Goal: Task Accomplishment & Management: Use online tool/utility

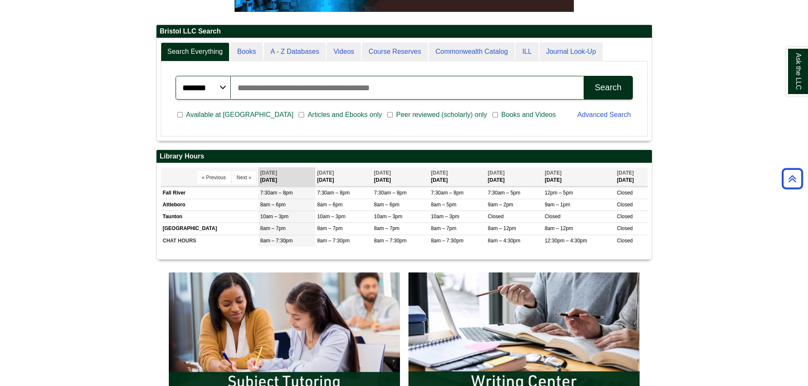
scroll to position [382, 0]
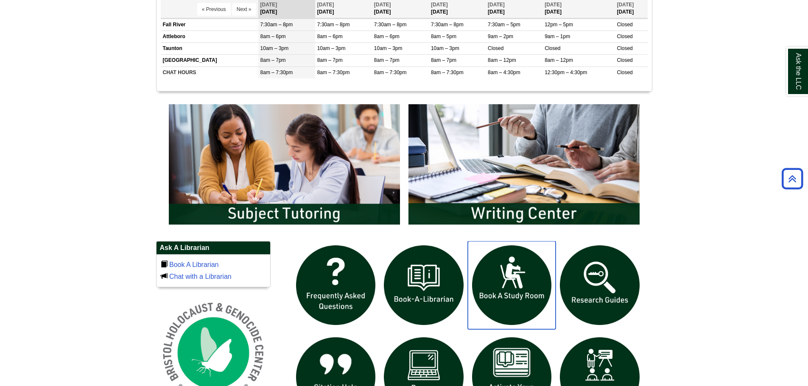
click at [527, 268] on img "slideshow" at bounding box center [512, 285] width 88 height 88
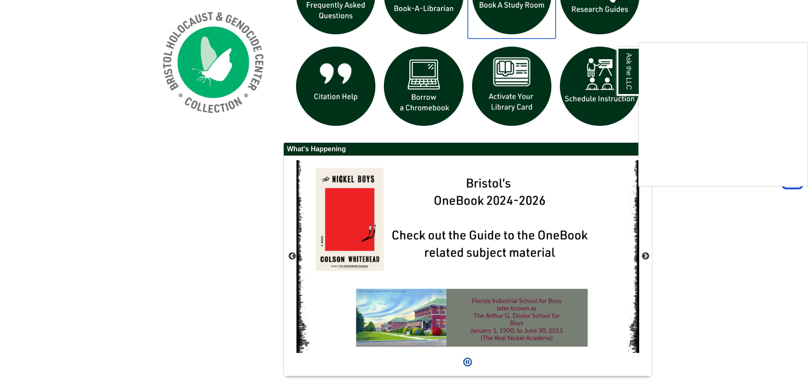
scroll to position [697, 0]
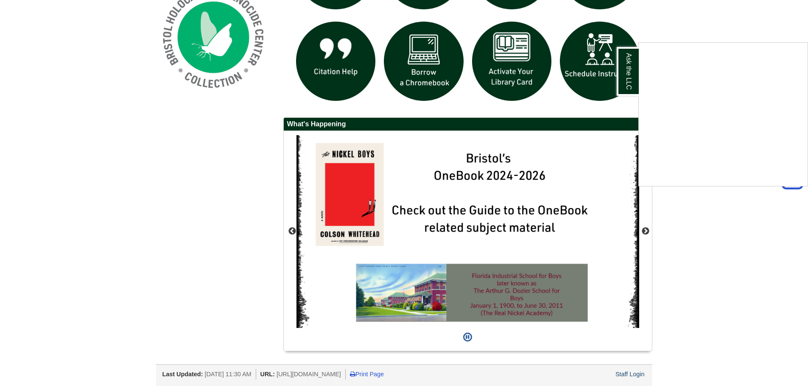
click at [631, 374] on div "Ask the LLC" at bounding box center [404, 193] width 808 height 386
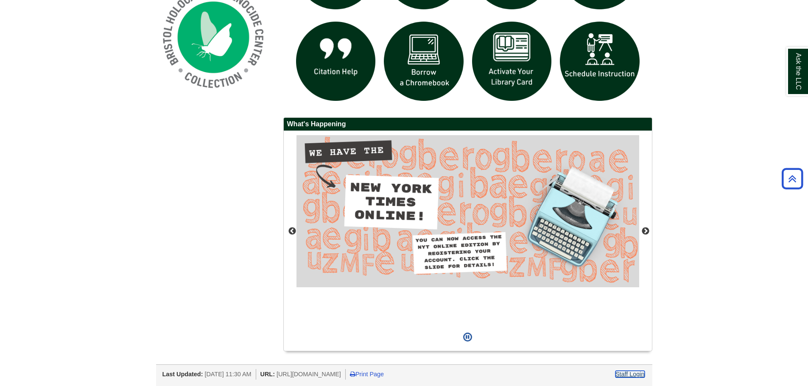
click at [631, 374] on link "Staff Login" at bounding box center [629, 374] width 29 height 7
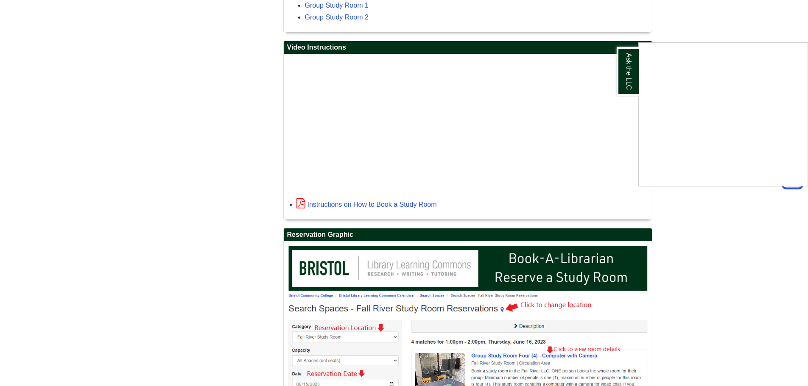
scroll to position [1037, 0]
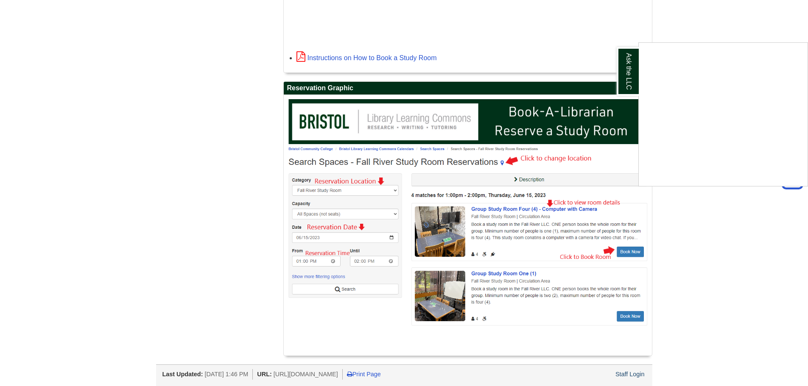
click at [623, 373] on div "Ask the LLC" at bounding box center [404, 193] width 808 height 386
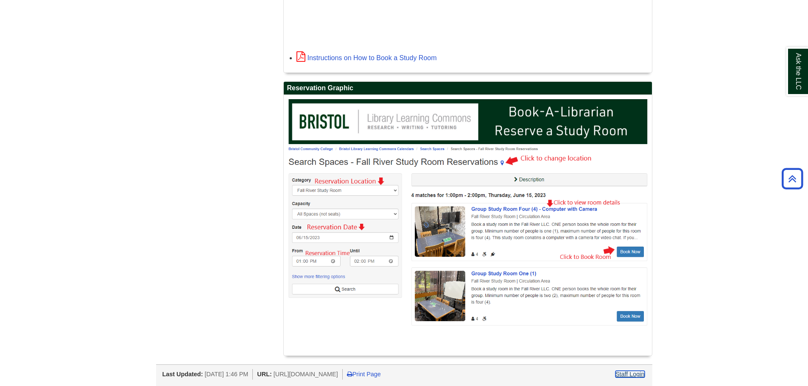
click at [623, 373] on link "Staff Login" at bounding box center [629, 374] width 29 height 7
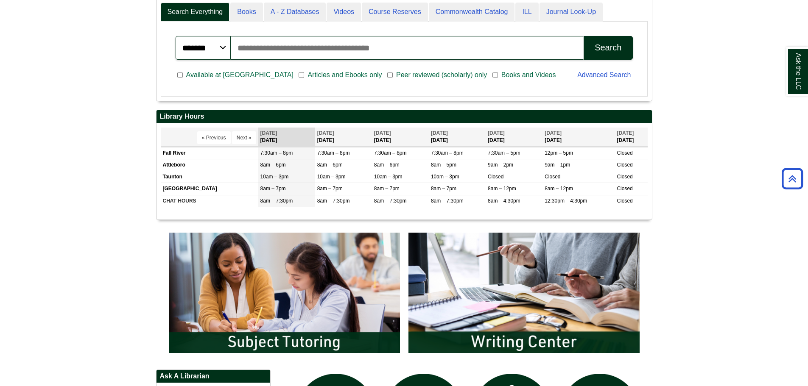
scroll to position [382, 0]
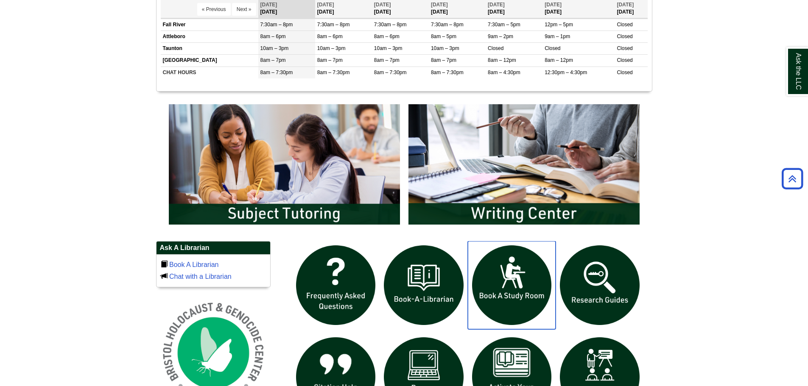
click at [517, 266] on img "slideshow" at bounding box center [512, 285] width 88 height 88
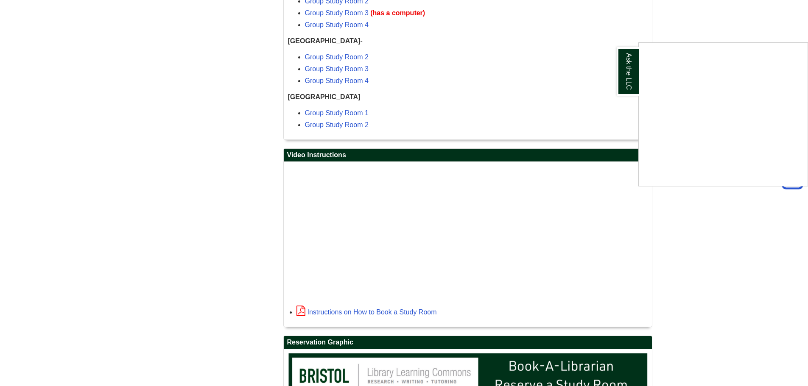
scroll to position [655, 0]
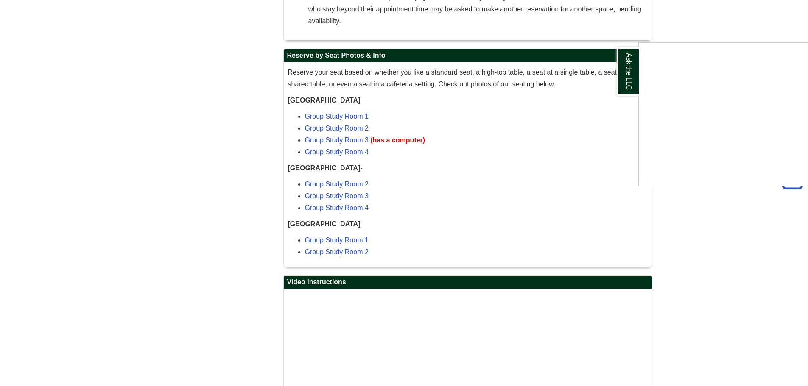
click at [345, 114] on div "Ask the LLC" at bounding box center [404, 193] width 808 height 386
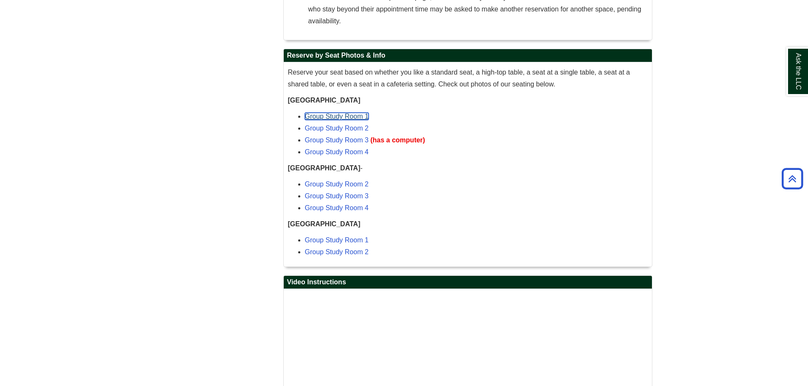
click at [345, 114] on link "Group Study Room 1" at bounding box center [337, 116] width 64 height 7
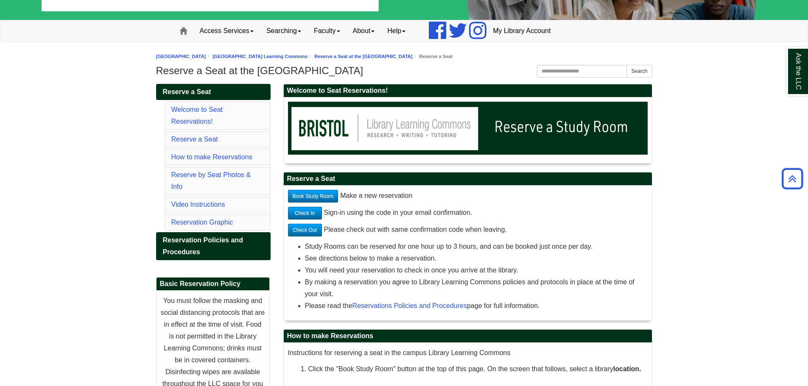
scroll to position [62, 0]
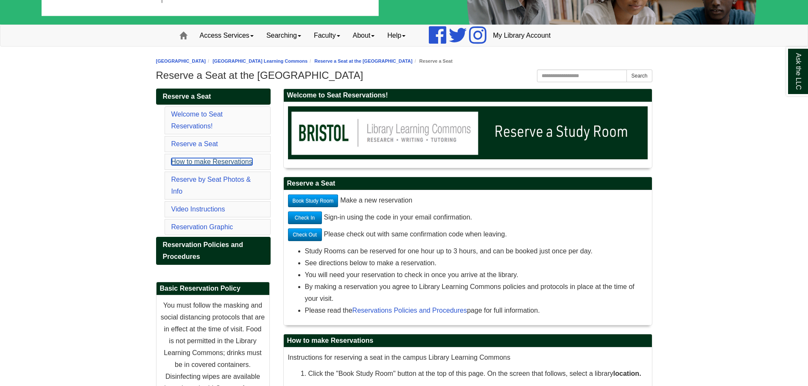
click at [198, 159] on link "How to make Reservations" at bounding box center [211, 161] width 81 height 7
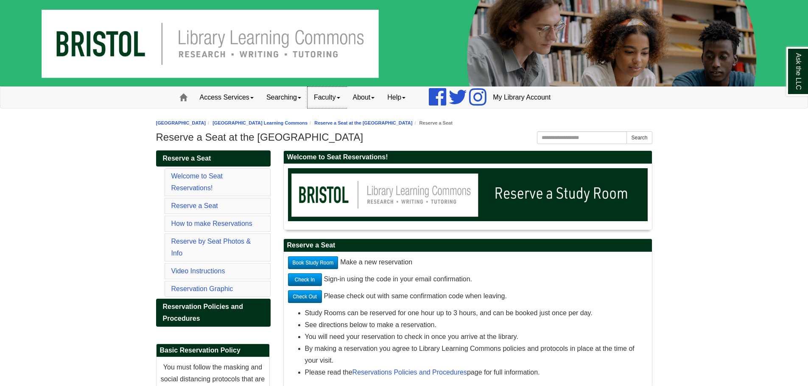
click at [338, 100] on link "Faculty" at bounding box center [326, 97] width 39 height 21
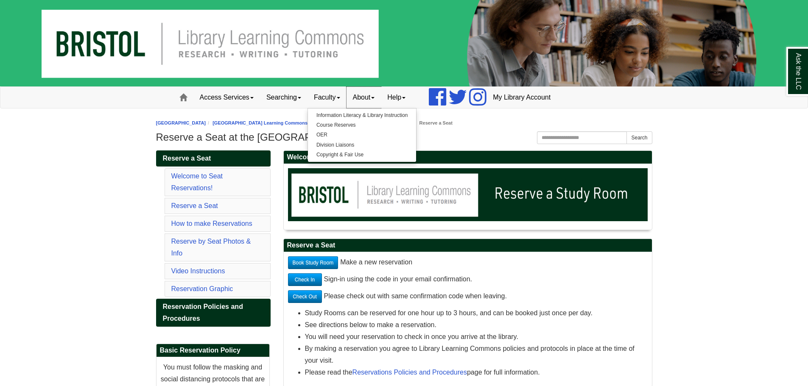
click at [374, 98] on span at bounding box center [372, 98] width 3 height 2
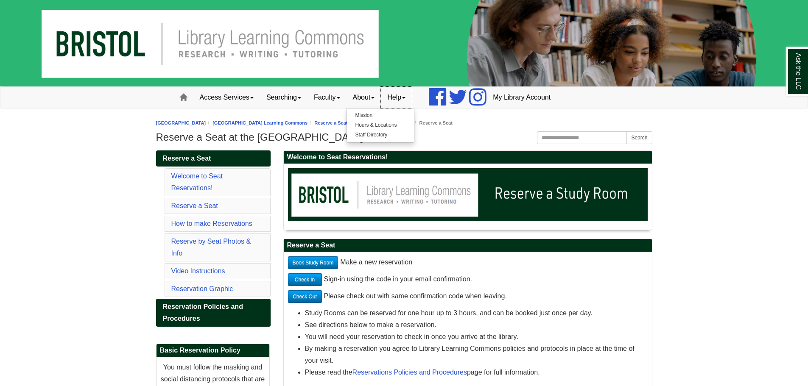
click at [412, 99] on link "Help" at bounding box center [396, 97] width 31 height 21
click at [302, 95] on link "Searching" at bounding box center [283, 97] width 47 height 21
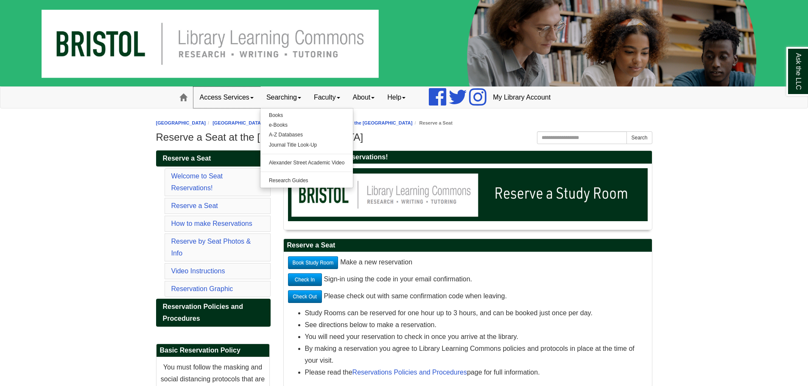
click at [250, 98] on link "Access Services" at bounding box center [226, 97] width 67 height 21
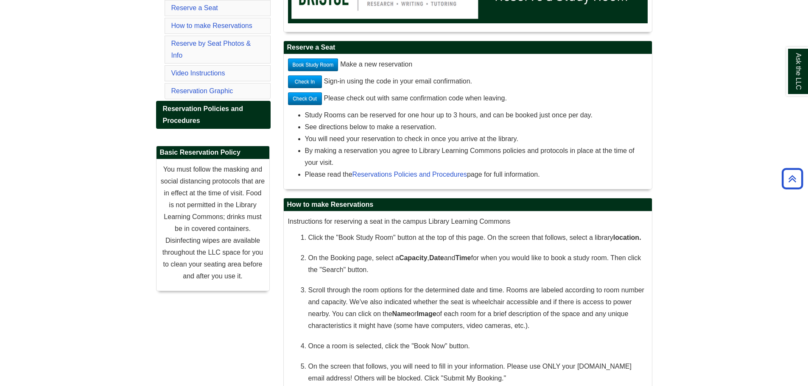
scroll to position [127, 0]
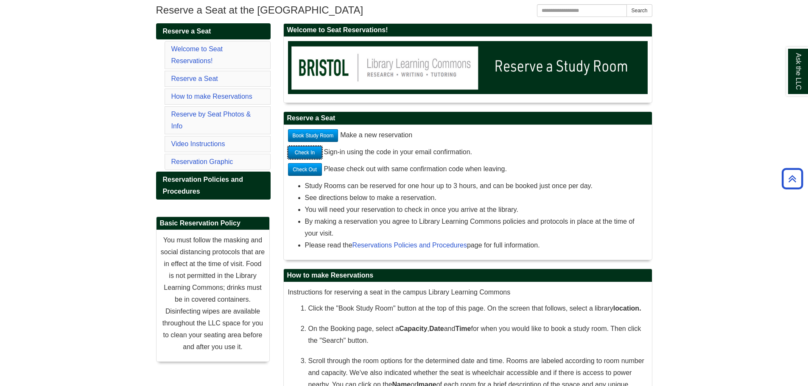
click at [306, 153] on link "Check In" at bounding box center [305, 152] width 34 height 13
